Goal: Task Accomplishment & Management: Manage account settings

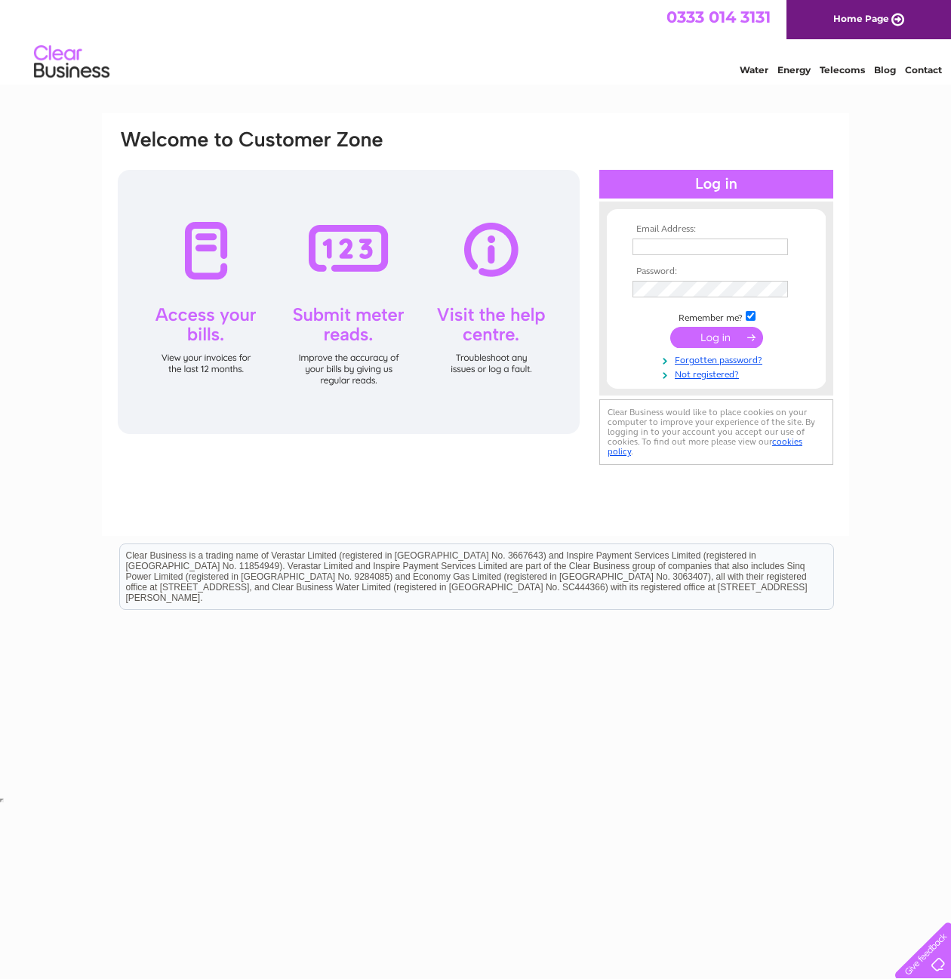
type input "[EMAIL_ADDRESS][DOMAIN_NAME]"
click at [711, 334] on input "submit" at bounding box center [716, 337] width 93 height 21
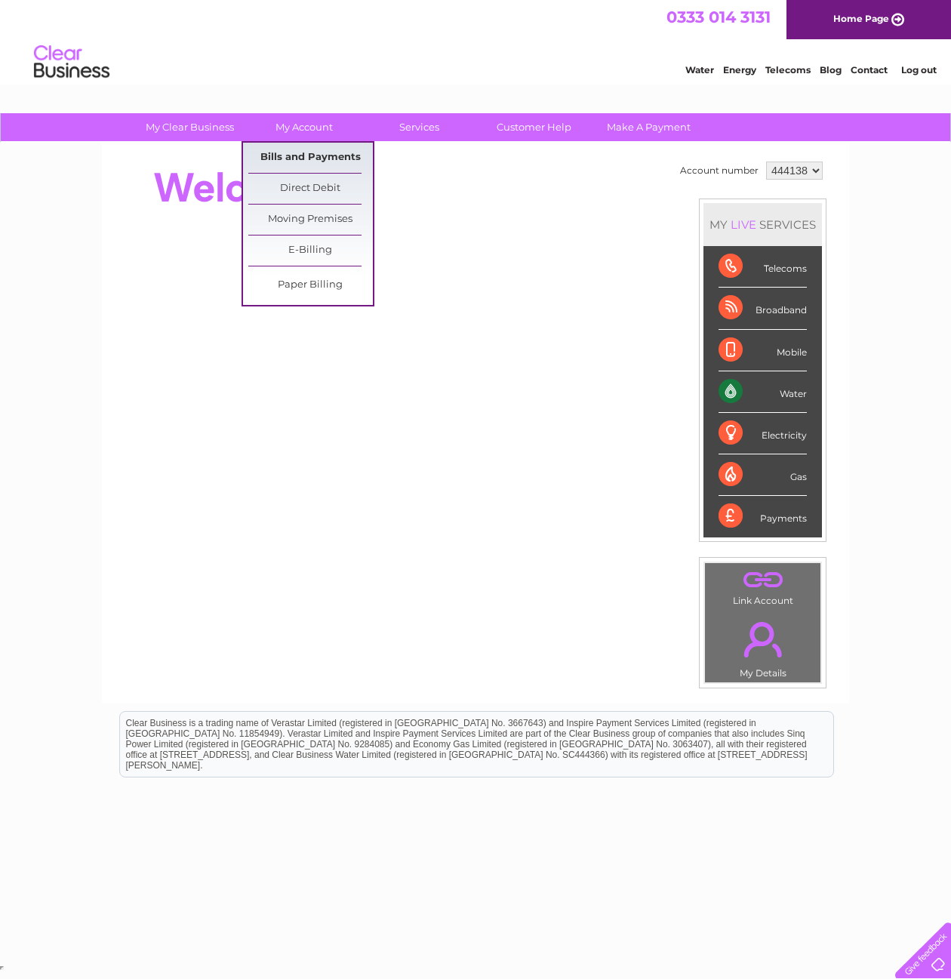
click at [315, 146] on link "Bills and Payments" at bounding box center [310, 158] width 125 height 30
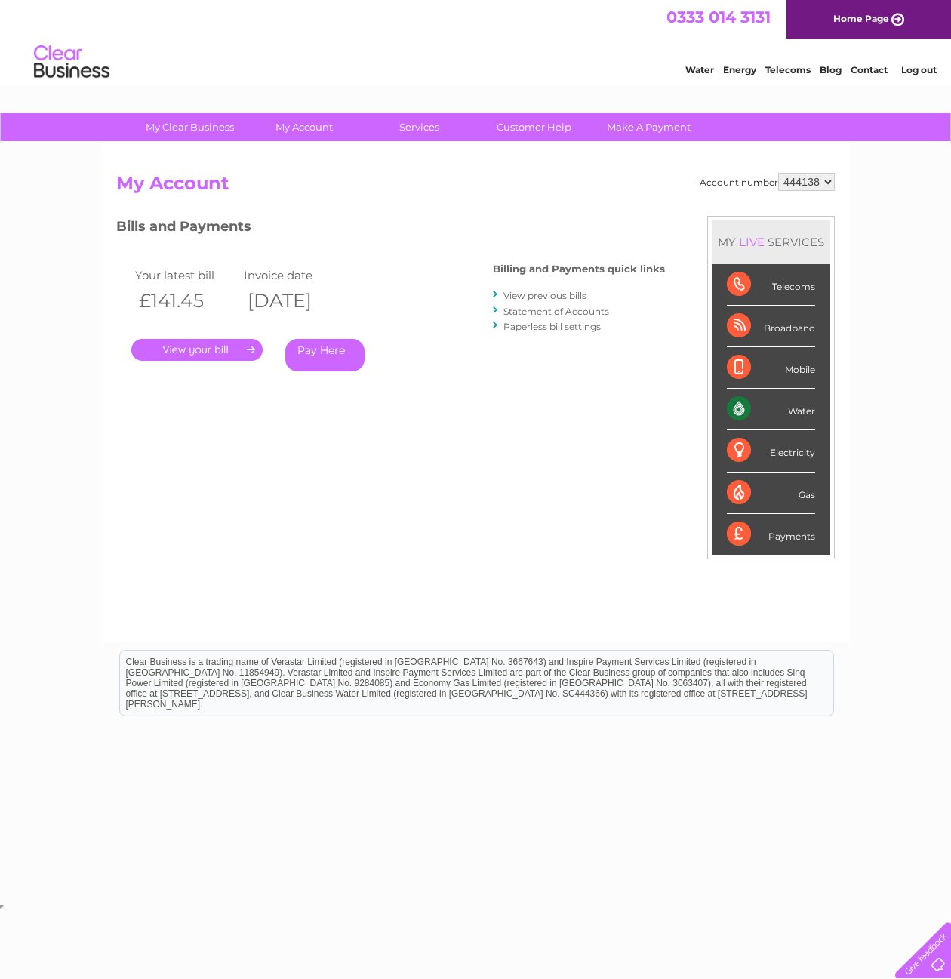
click at [204, 351] on link "." at bounding box center [196, 350] width 131 height 22
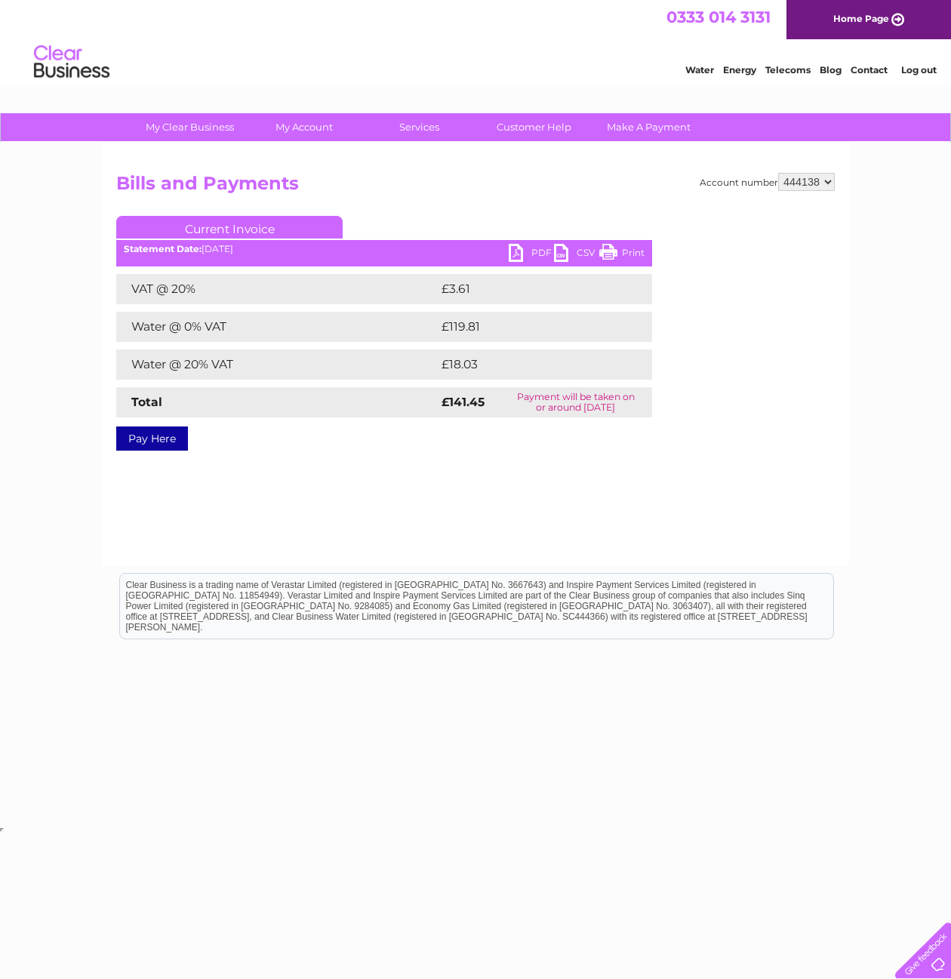
click at [515, 257] on link "PDF" at bounding box center [531, 255] width 45 height 22
click at [195, 230] on link "Current Invoice" at bounding box center [229, 227] width 226 height 23
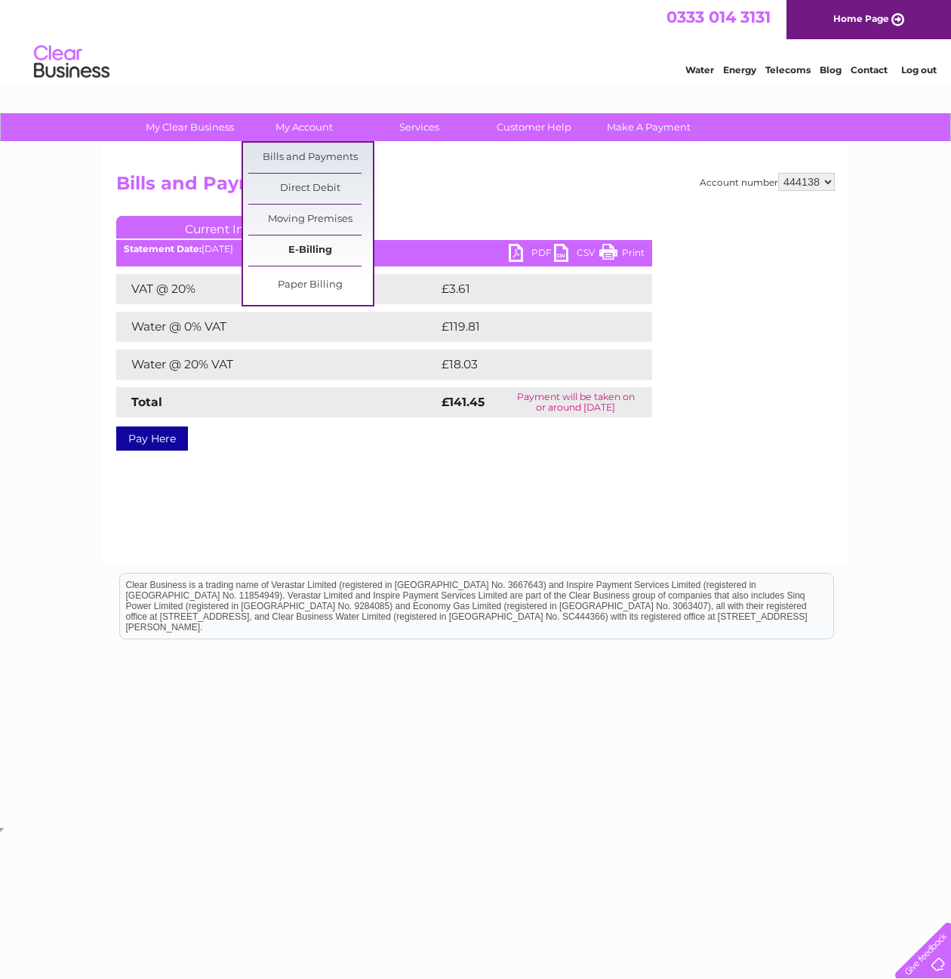
click at [301, 248] on link "E-Billing" at bounding box center [310, 250] width 125 height 30
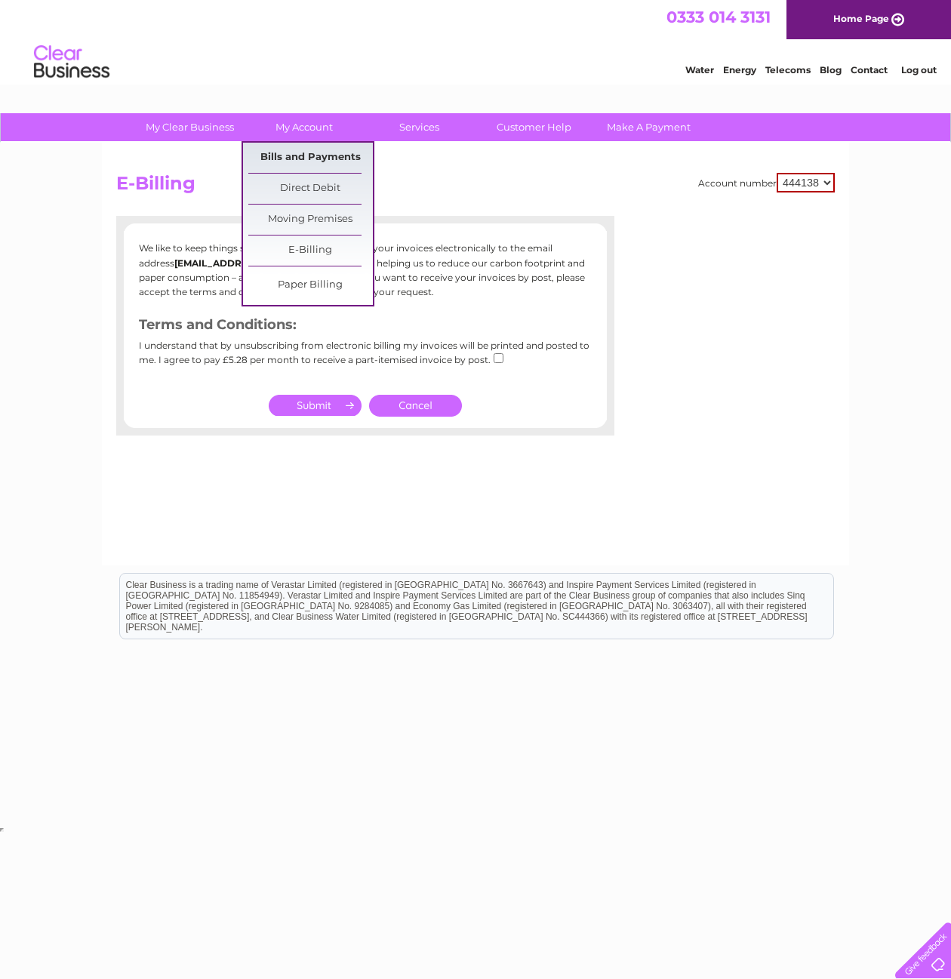
click at [309, 144] on link "Bills and Payments" at bounding box center [310, 158] width 125 height 30
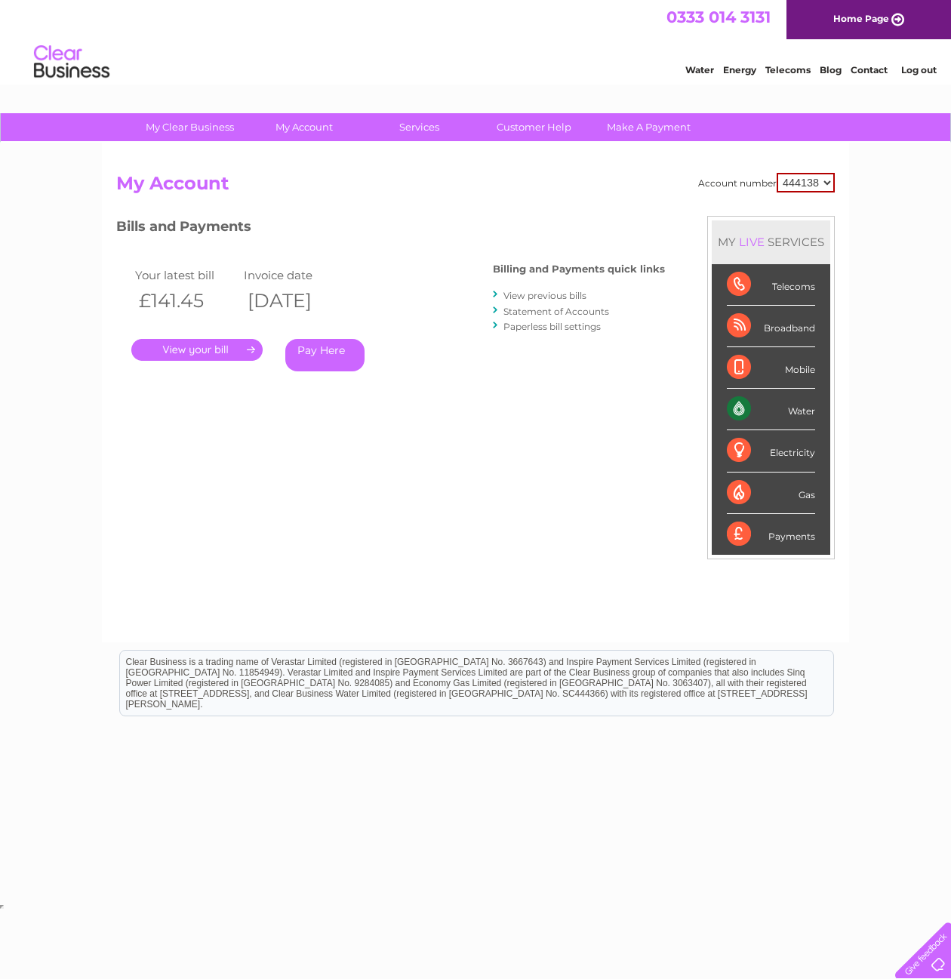
click at [537, 294] on link "View previous bills" at bounding box center [544, 295] width 83 height 11
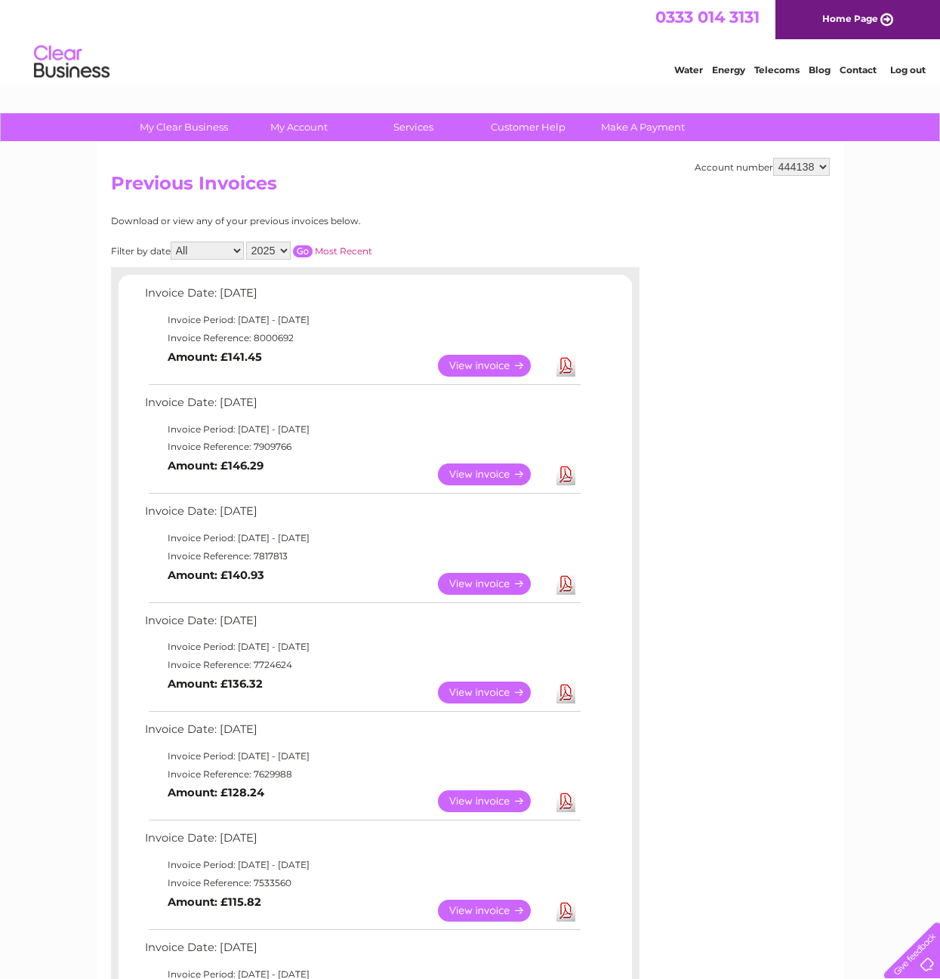
click at [475, 473] on link "View" at bounding box center [493, 474] width 111 height 22
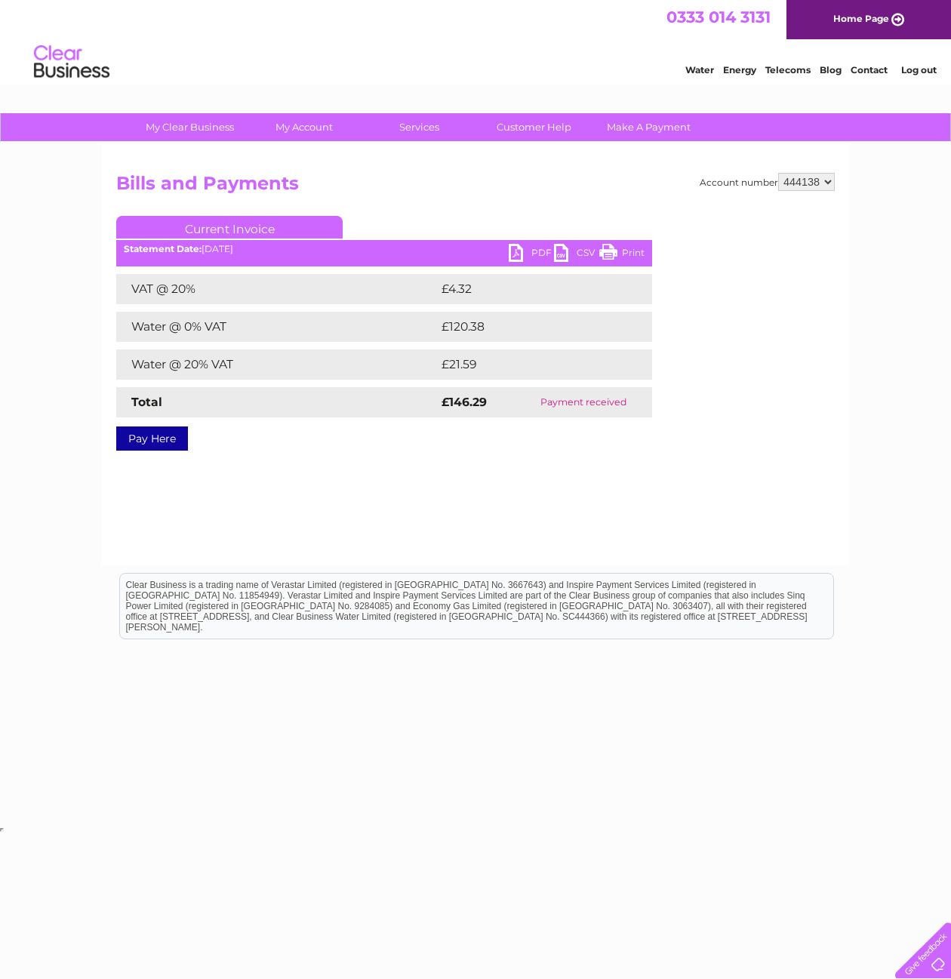
click at [518, 251] on link "PDF" at bounding box center [531, 255] width 45 height 22
